Goal: Task Accomplishment & Management: Complete application form

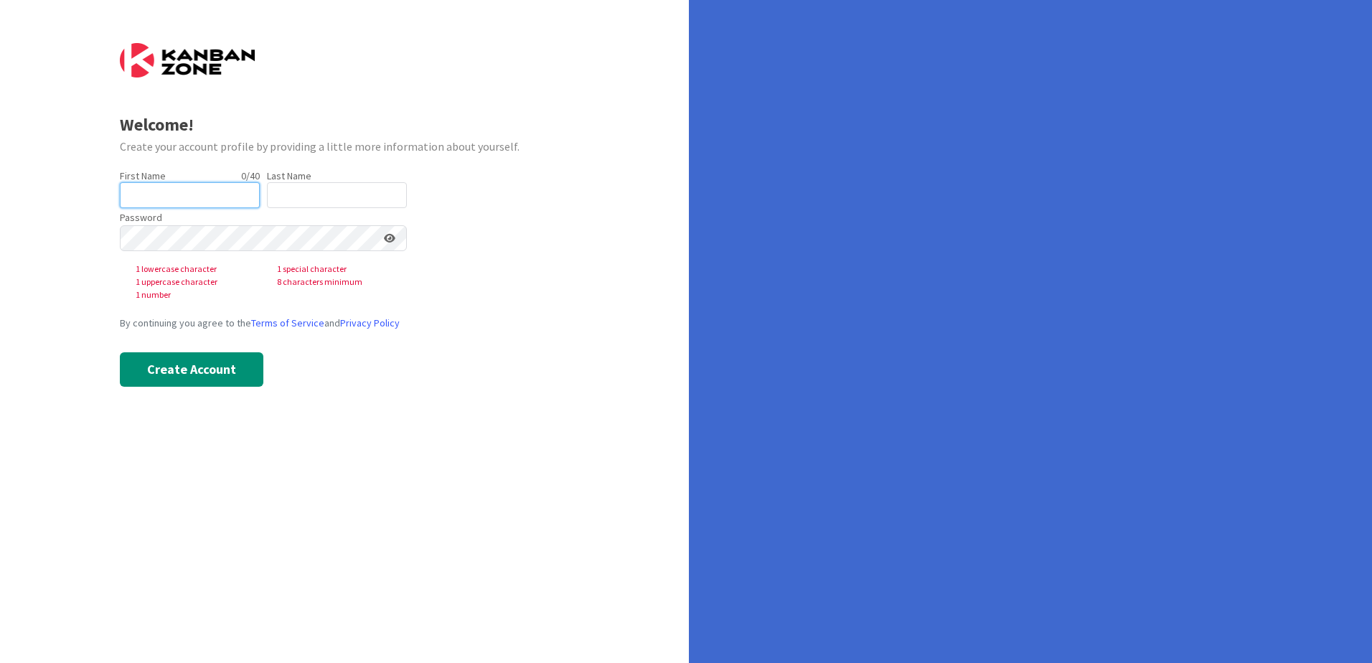
click at [153, 200] on input "text" at bounding box center [190, 195] width 140 height 26
type input "[PERSON_NAME]"
type input "Rieu"
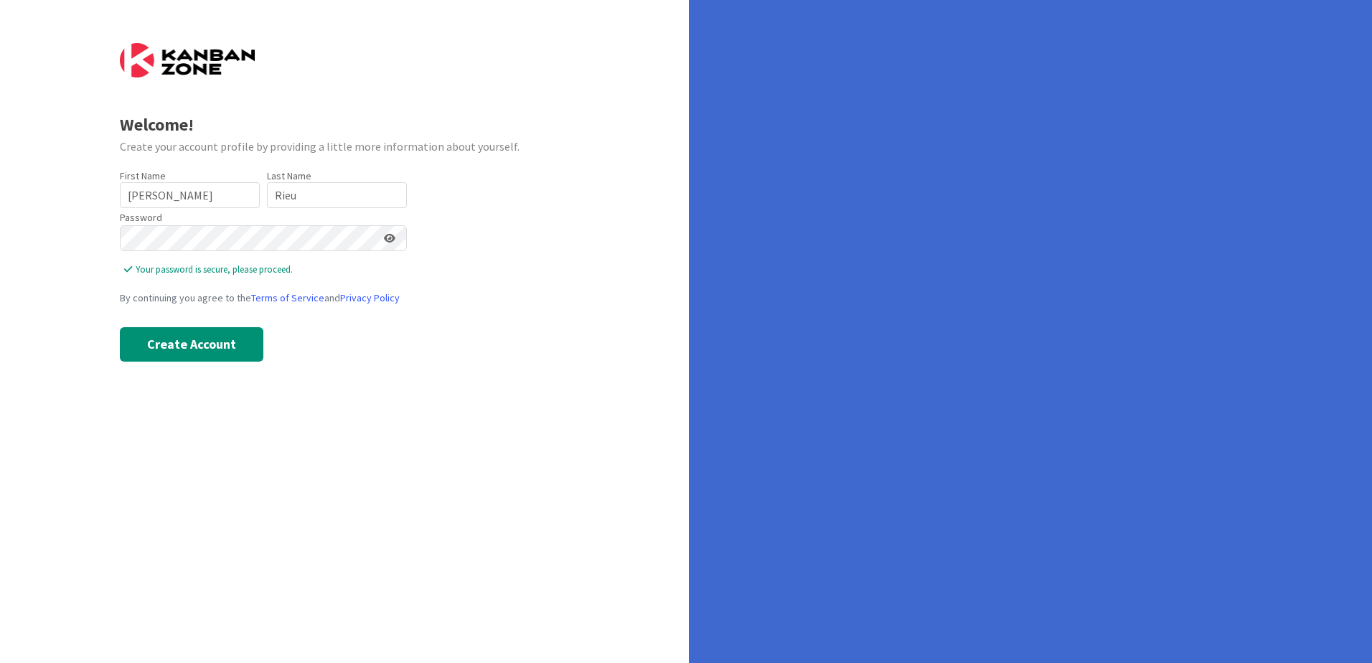
click at [388, 240] on icon at bounding box center [389, 238] width 11 height 10
click at [195, 342] on button "Create Account" at bounding box center [192, 344] width 144 height 34
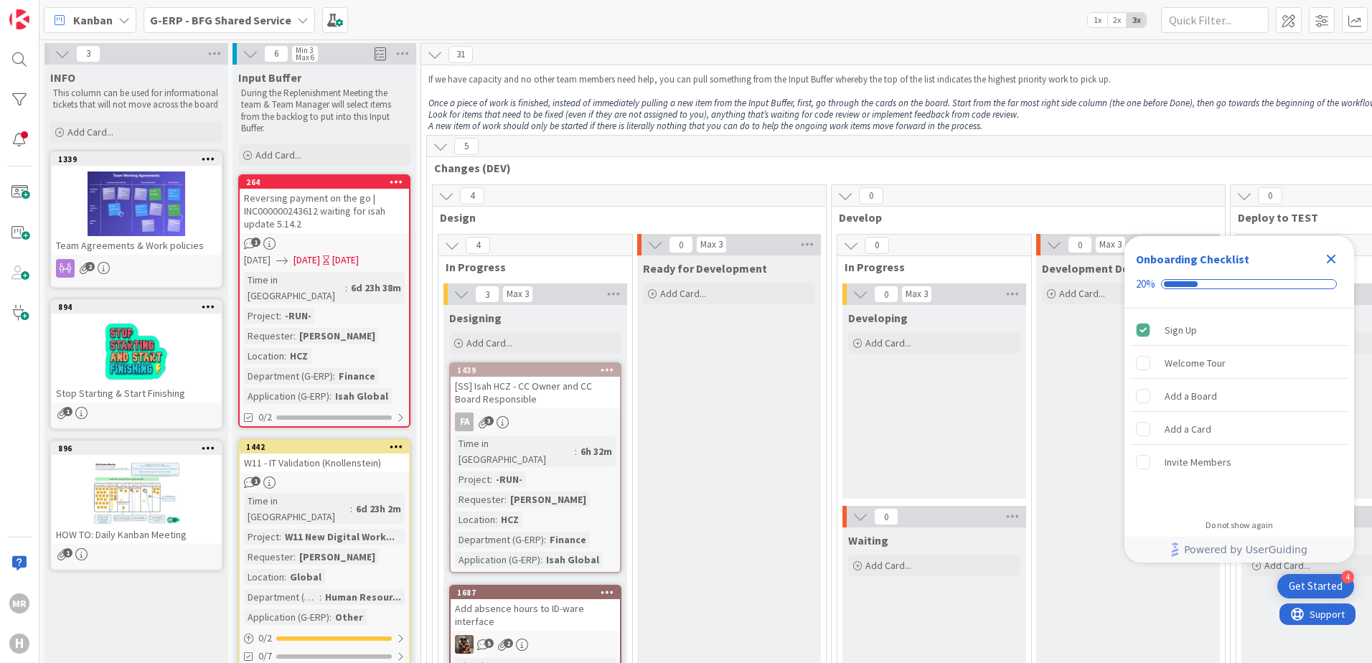
drag, startPoint x: 1336, startPoint y: 254, endPoint x: 1330, endPoint y: 268, distance: 15.5
click at [1335, 254] on icon "Close Checklist" at bounding box center [1331, 258] width 17 height 17
